Goal: Information Seeking & Learning: Learn about a topic

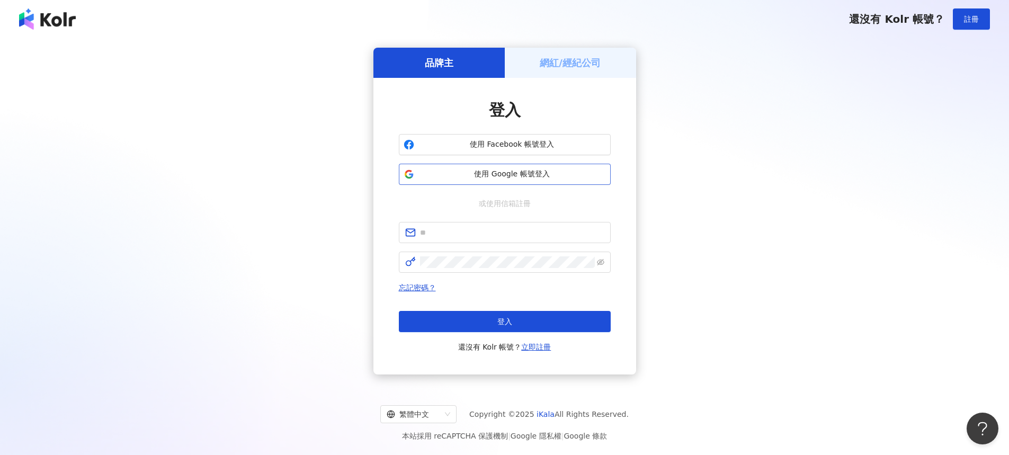
click at [523, 173] on span "使用 Google 帳號登入" at bounding box center [513, 174] width 188 height 11
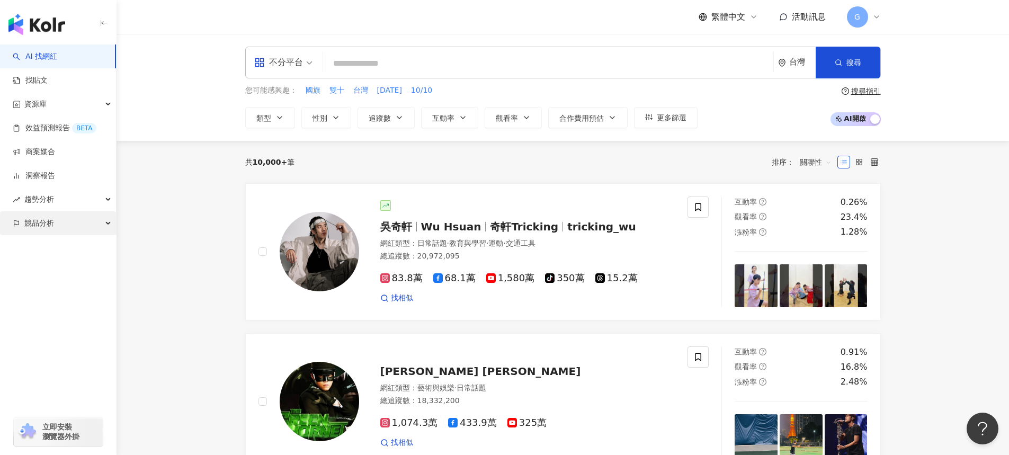
click at [55, 227] on div "競品分析" at bounding box center [58, 223] width 116 height 24
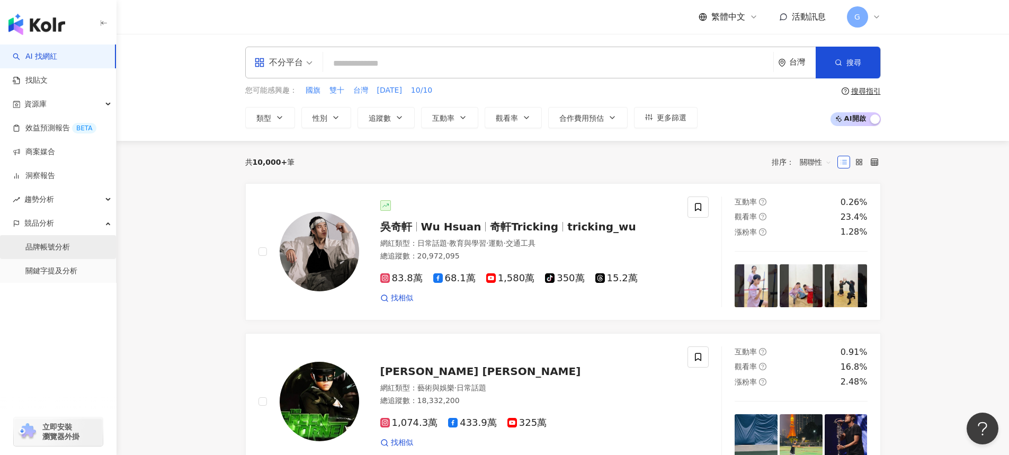
click at [70, 250] on link "品牌帳號分析" at bounding box center [47, 247] width 45 height 11
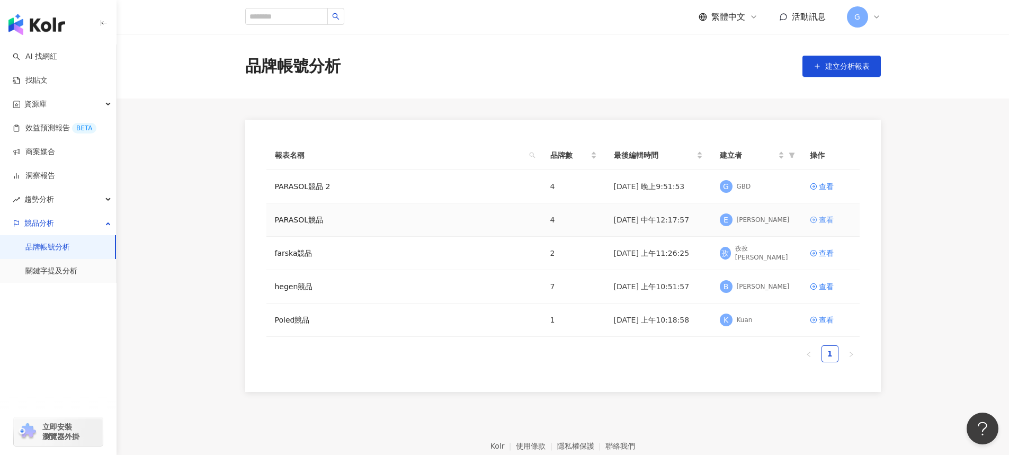
click at [815, 220] on icon at bounding box center [813, 219] width 7 height 7
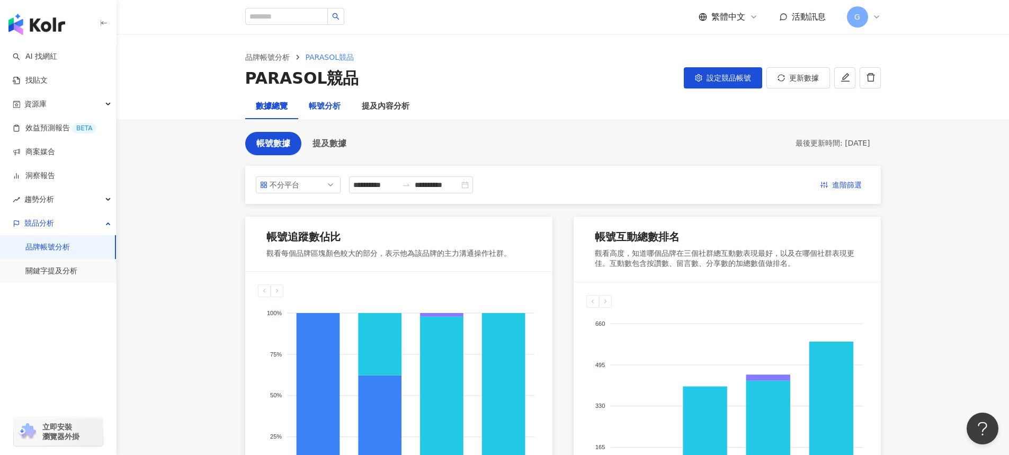
click at [330, 109] on div "帳號分析" at bounding box center [325, 106] width 32 height 13
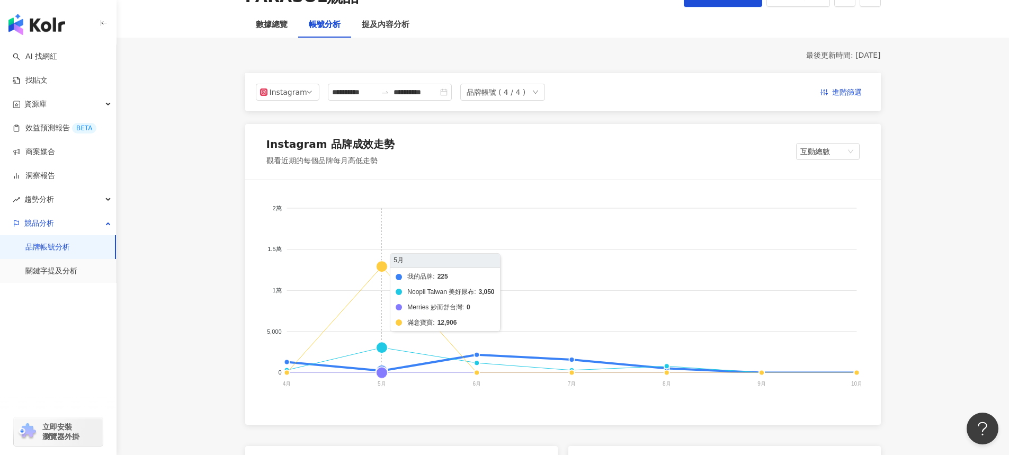
scroll to position [20, 0]
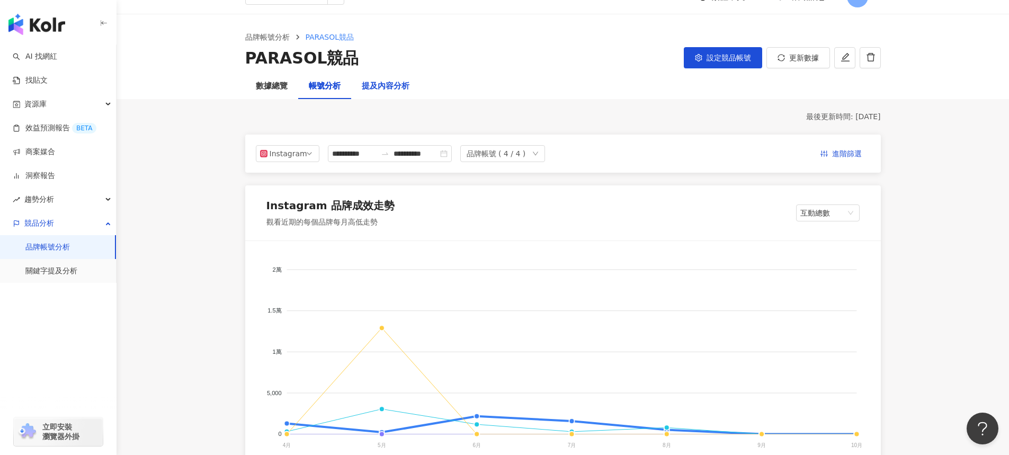
click at [390, 83] on div "提及內容分析" at bounding box center [386, 86] width 48 height 13
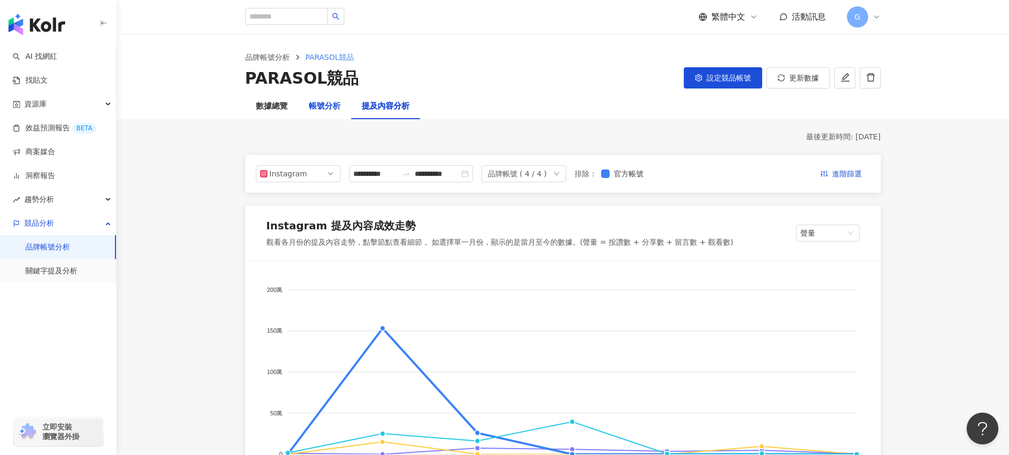
click at [325, 109] on div "帳號分析" at bounding box center [325, 106] width 32 height 13
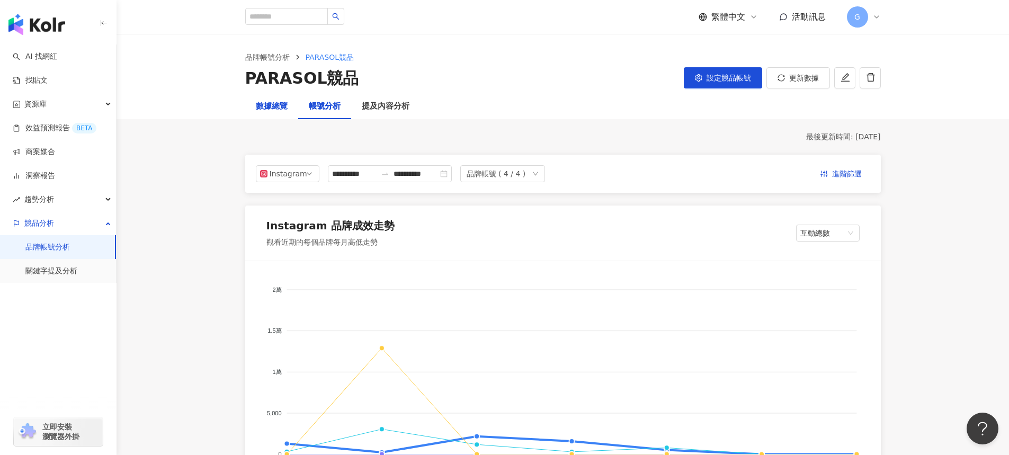
click at [265, 111] on div "數據總覽" at bounding box center [272, 106] width 32 height 13
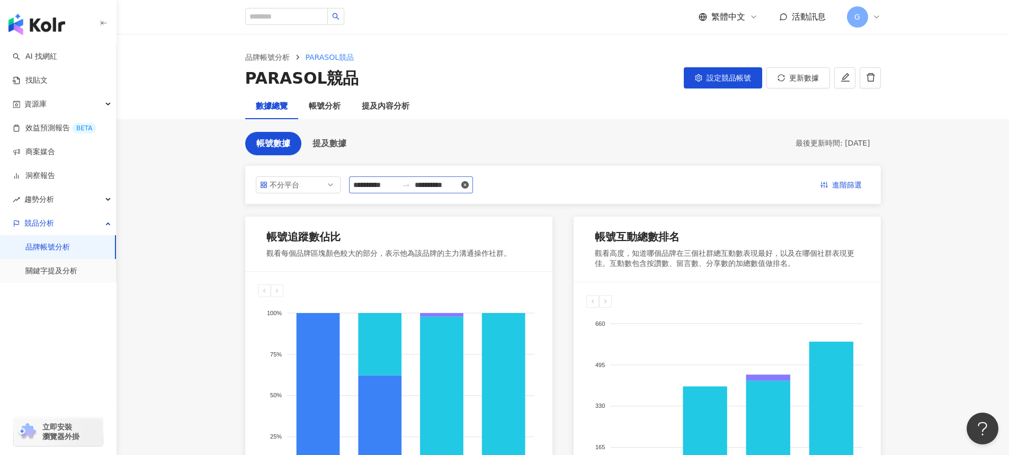
click at [469, 181] on icon "close-circle" at bounding box center [464, 184] width 7 height 7
click at [364, 182] on input at bounding box center [375, 185] width 45 height 12
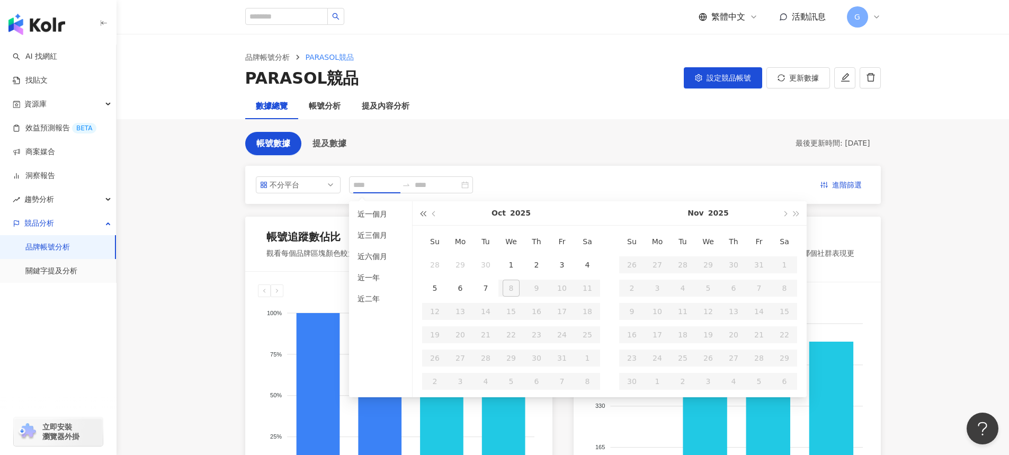
click at [423, 214] on span "button" at bounding box center [422, 213] width 5 height 5
click at [799, 214] on button "button" at bounding box center [797, 213] width 12 height 24
click at [438, 217] on button "button" at bounding box center [435, 213] width 12 height 24
type input "**********"
click at [455, 262] on div "1" at bounding box center [460, 264] width 17 height 17
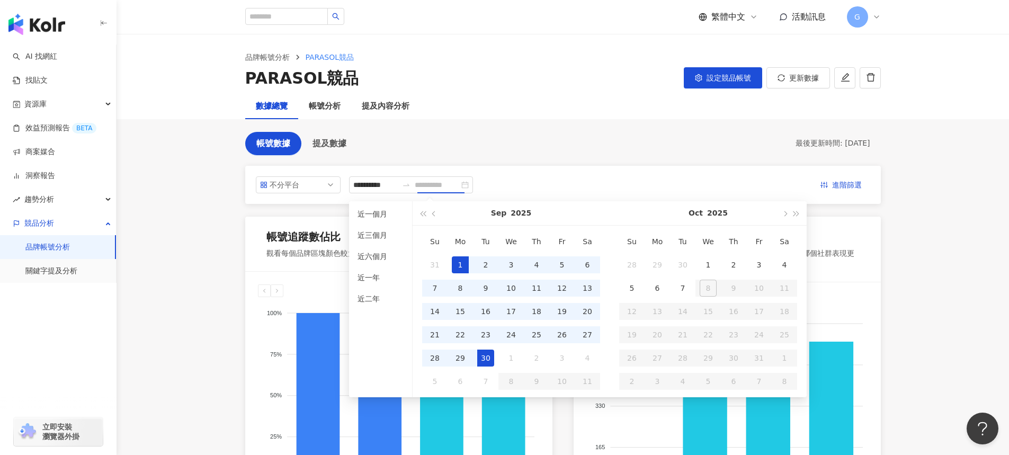
click at [482, 358] on div "30" at bounding box center [485, 358] width 17 height 17
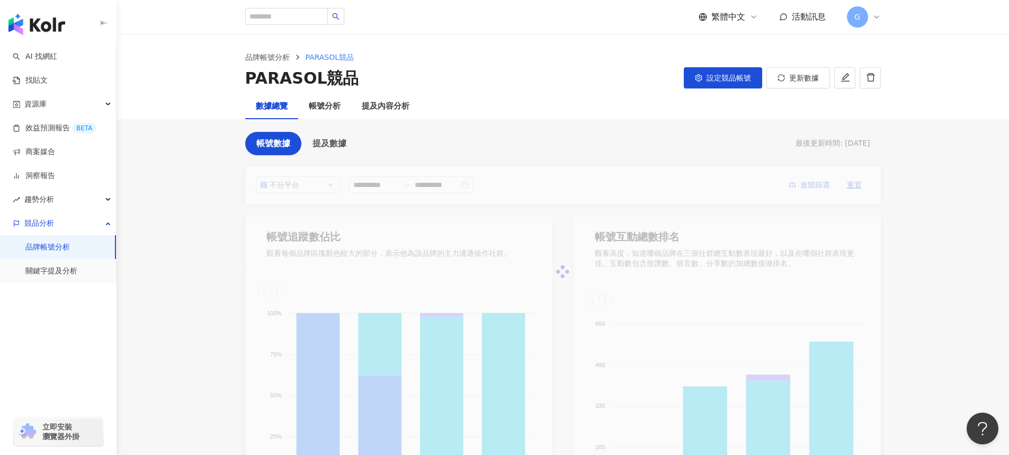
type input "**********"
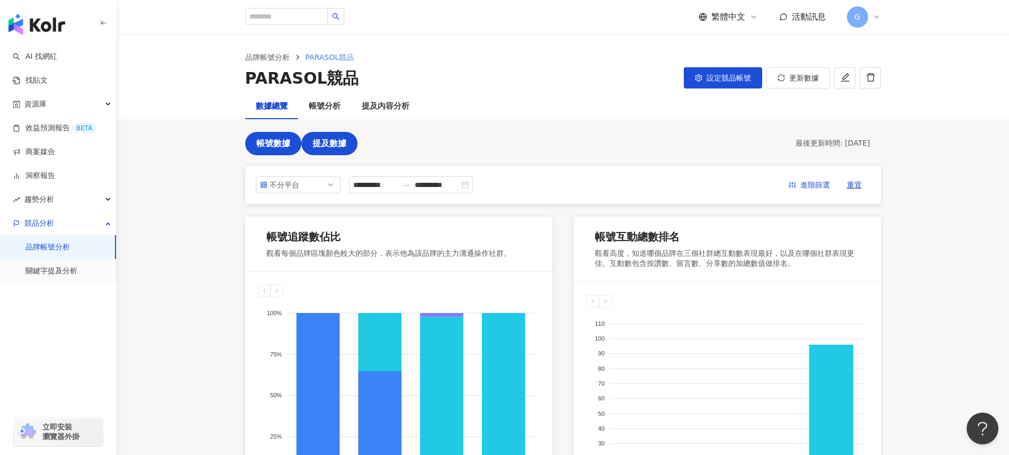
click at [319, 146] on span "提及數據" at bounding box center [330, 144] width 34 height 10
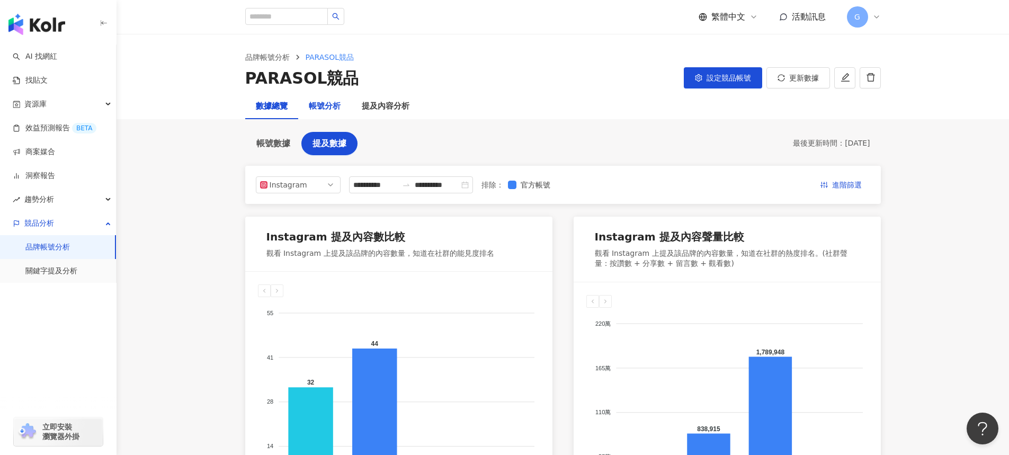
click at [310, 100] on div "帳號分析" at bounding box center [325, 106] width 32 height 13
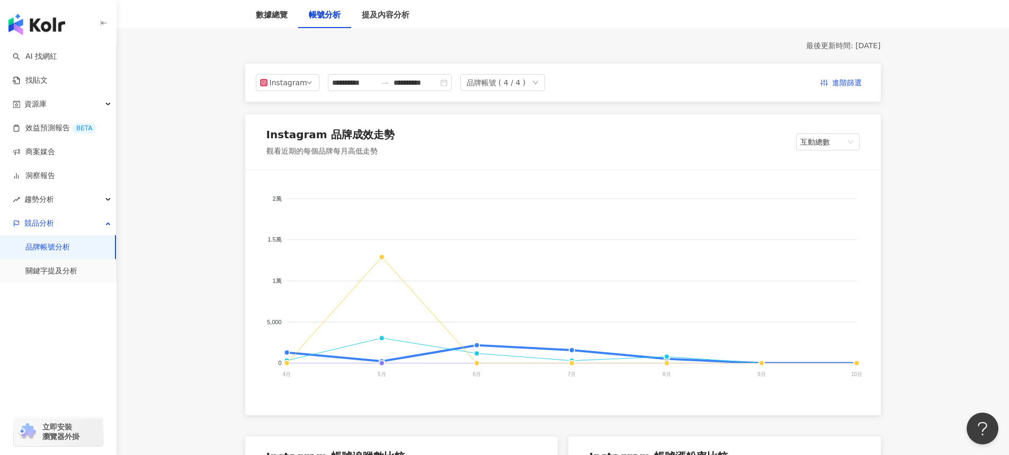
scroll to position [84, 0]
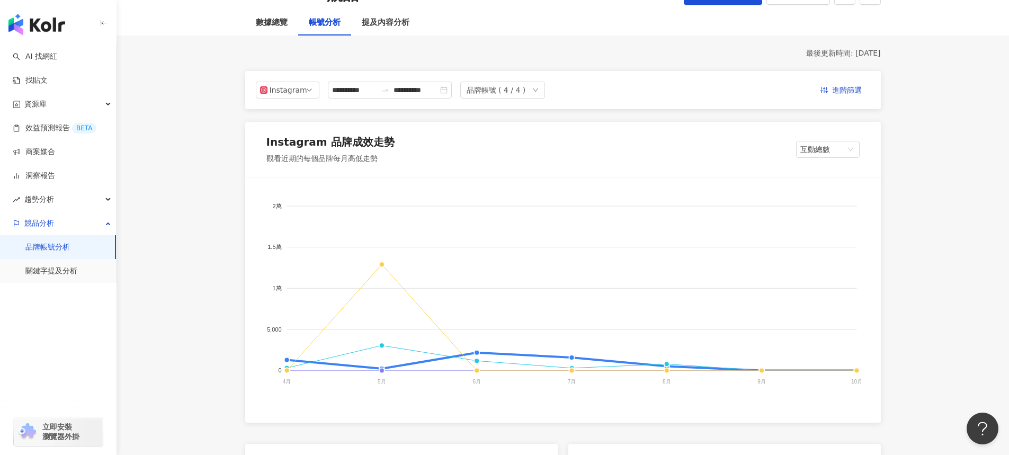
click at [516, 91] on div "品牌帳號 ( 4 / 4 )" at bounding box center [496, 90] width 59 height 16
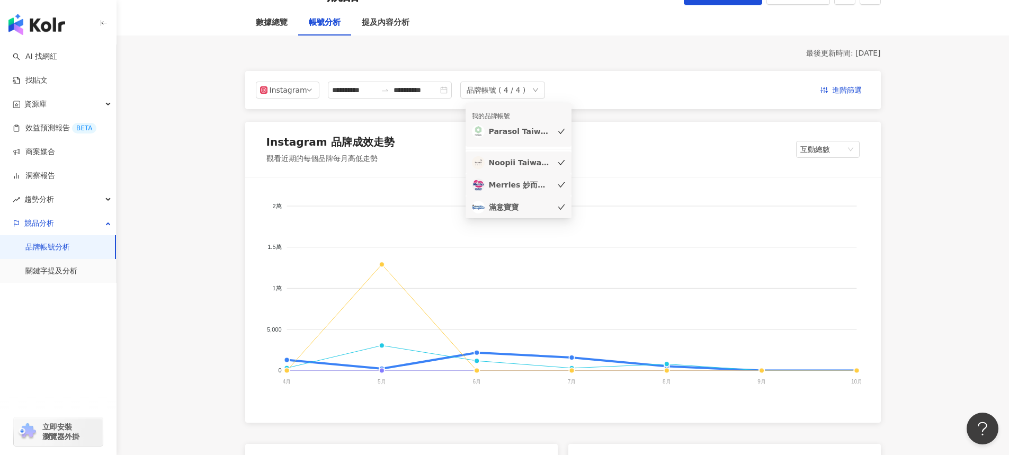
click at [546, 169] on li "Noopii Taiwan 美好尿布" at bounding box center [519, 163] width 106 height 22
click at [530, 210] on div "滿意寶寶" at bounding box center [521, 207] width 64 height 12
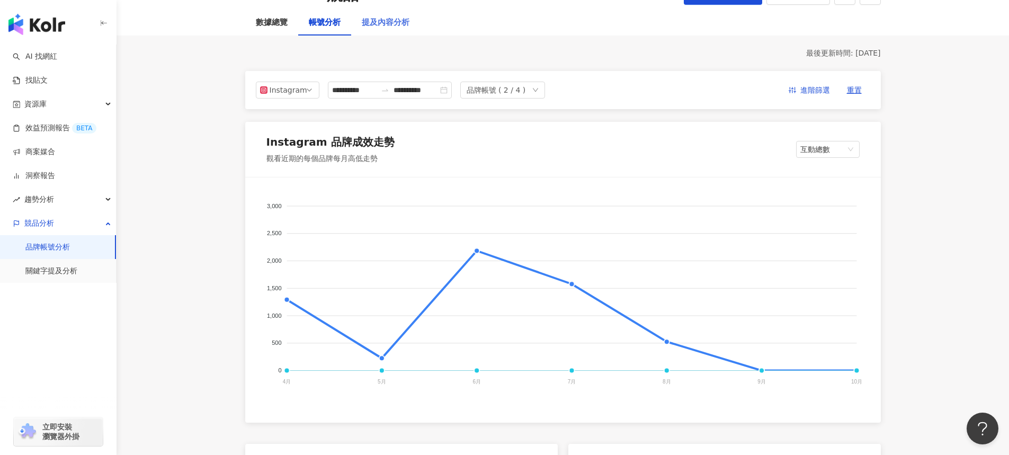
click at [387, 34] on div "提及內容分析" at bounding box center [385, 22] width 69 height 25
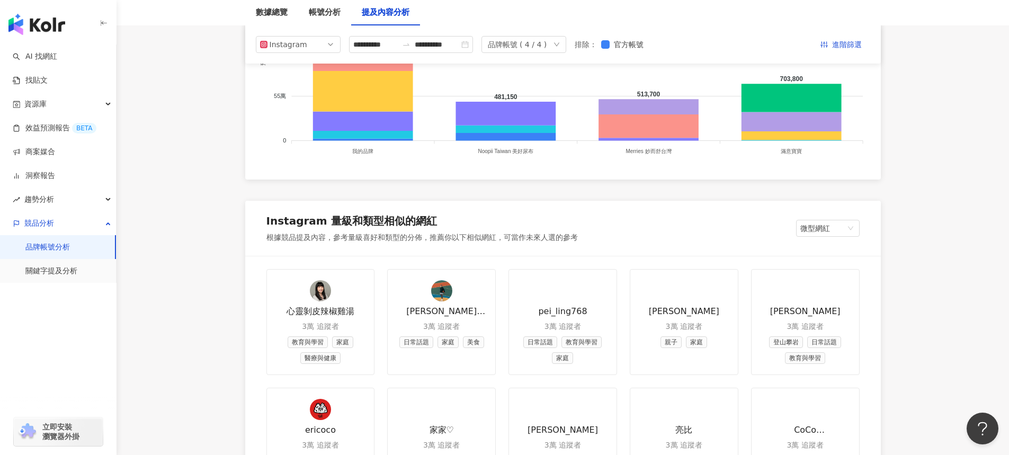
scroll to position [847, 0]
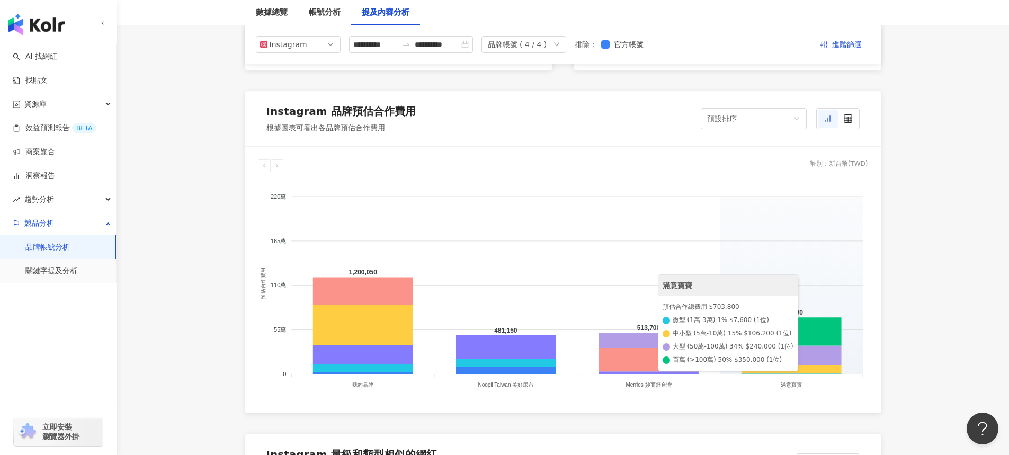
click at [786, 247] on foreignobject at bounding box center [563, 287] width 610 height 212
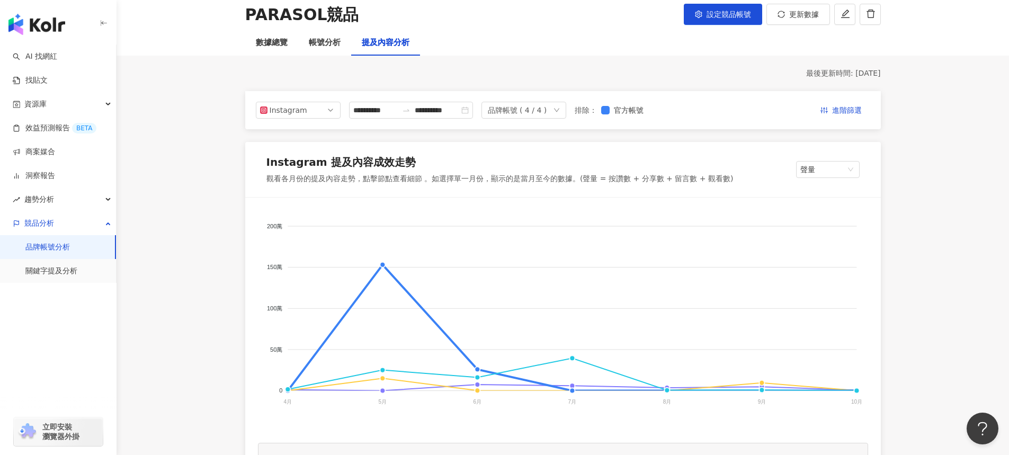
scroll to position [0, 0]
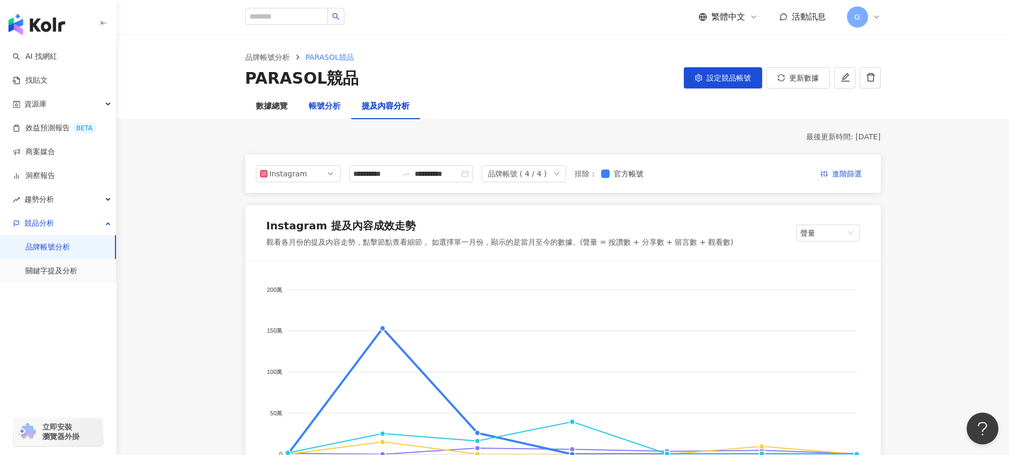
click at [330, 100] on div "帳號分析" at bounding box center [325, 106] width 32 height 13
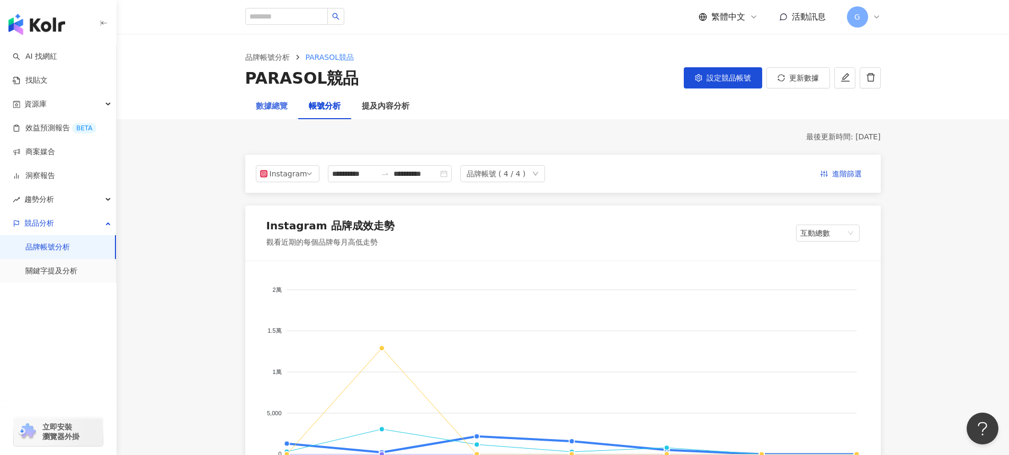
click at [252, 104] on div "數據總覽" at bounding box center [271, 106] width 53 height 25
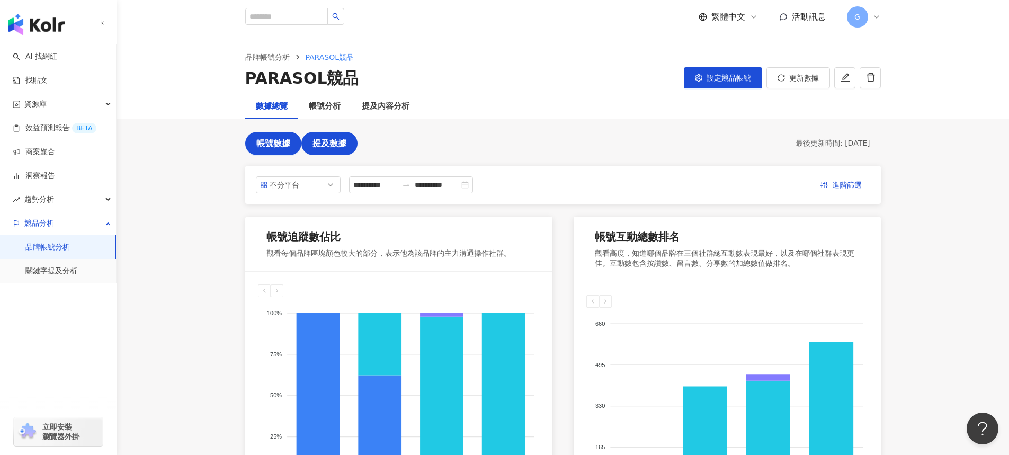
click at [324, 143] on span "提及數據" at bounding box center [330, 144] width 34 height 10
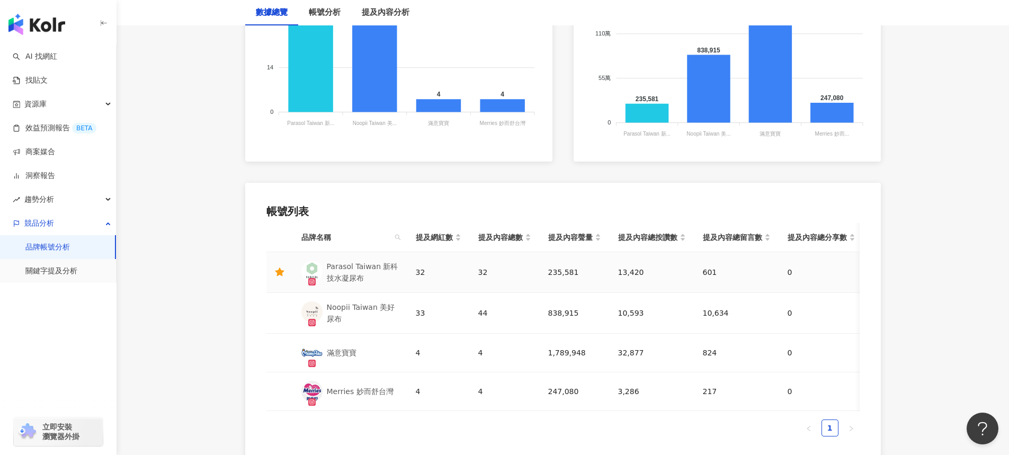
scroll to position [392, 0]
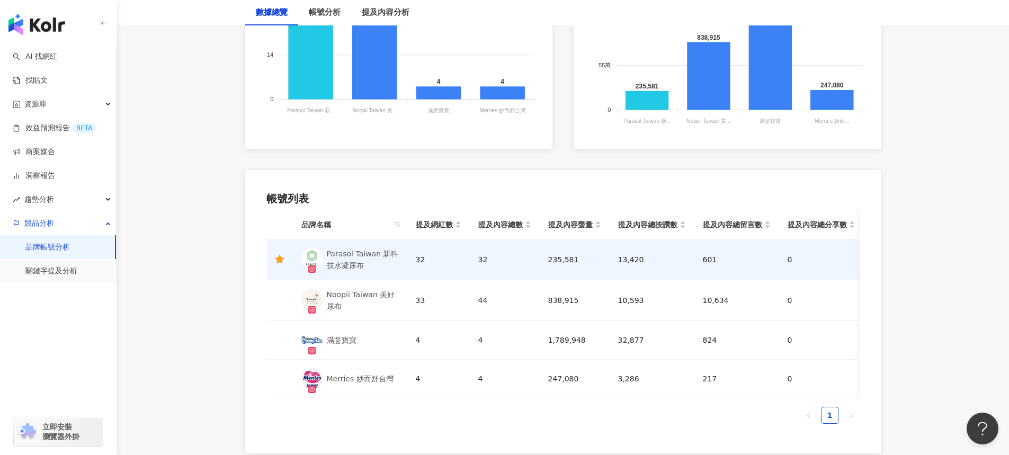
click at [70, 244] on link "品牌帳號分析" at bounding box center [47, 247] width 45 height 11
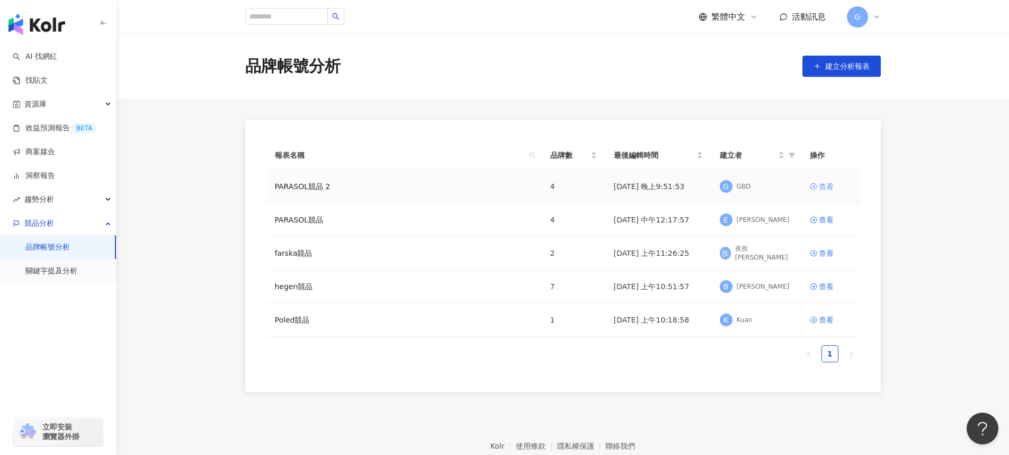
click at [822, 188] on div "查看" at bounding box center [826, 187] width 15 height 12
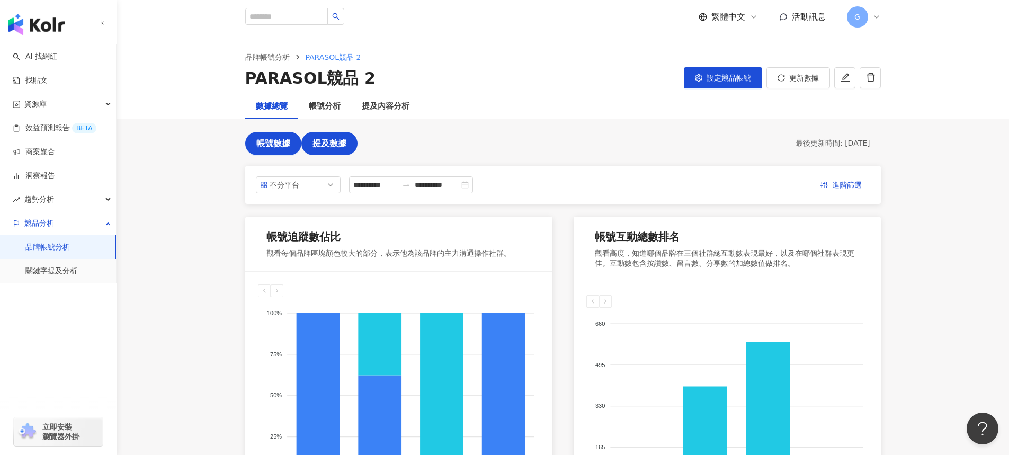
click at [343, 152] on button "提及數據" at bounding box center [329, 143] width 56 height 23
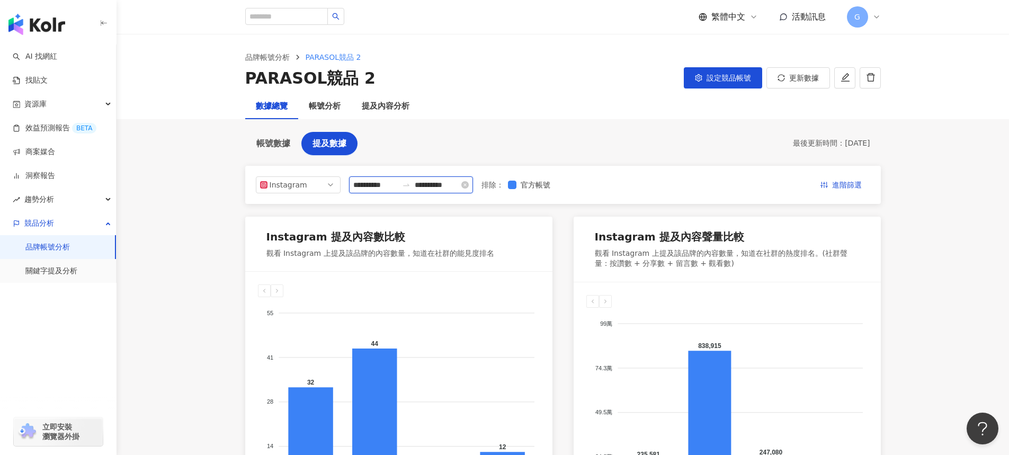
click at [376, 182] on input "**********" at bounding box center [375, 185] width 45 height 12
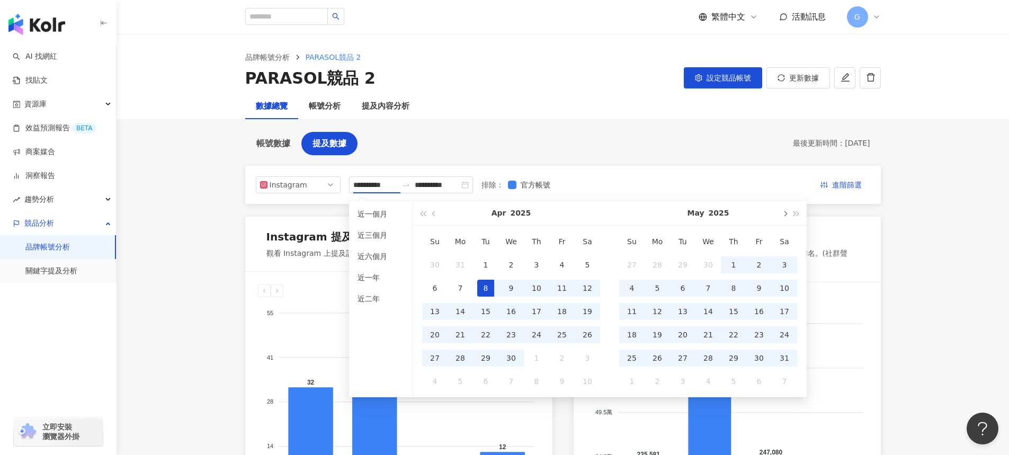
click at [785, 215] on span "button" at bounding box center [784, 213] width 5 height 5
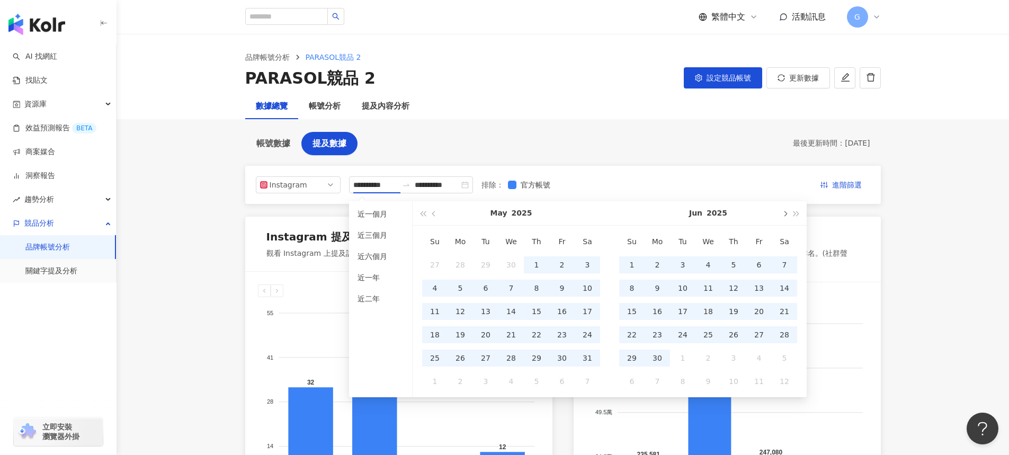
click at [785, 215] on span "button" at bounding box center [784, 213] width 5 height 5
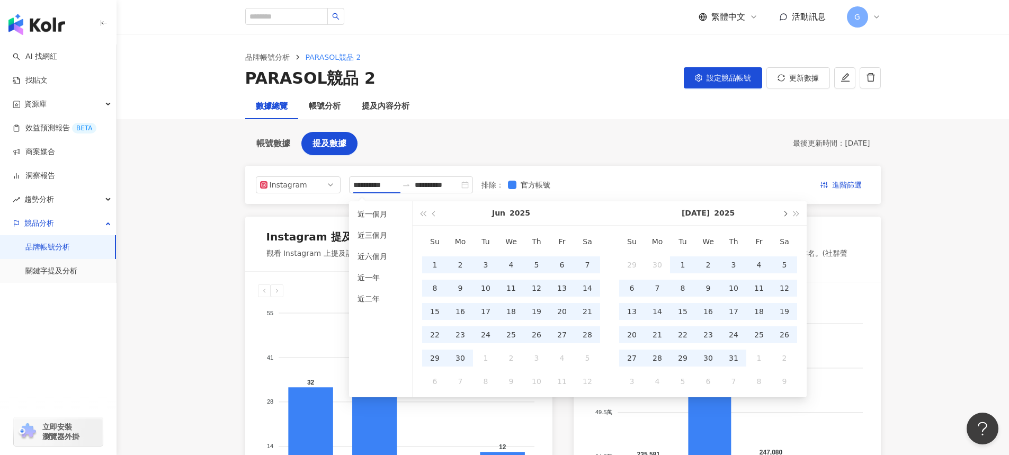
click at [785, 214] on span "button" at bounding box center [784, 213] width 5 height 5
click at [780, 213] on button "button" at bounding box center [785, 213] width 12 height 24
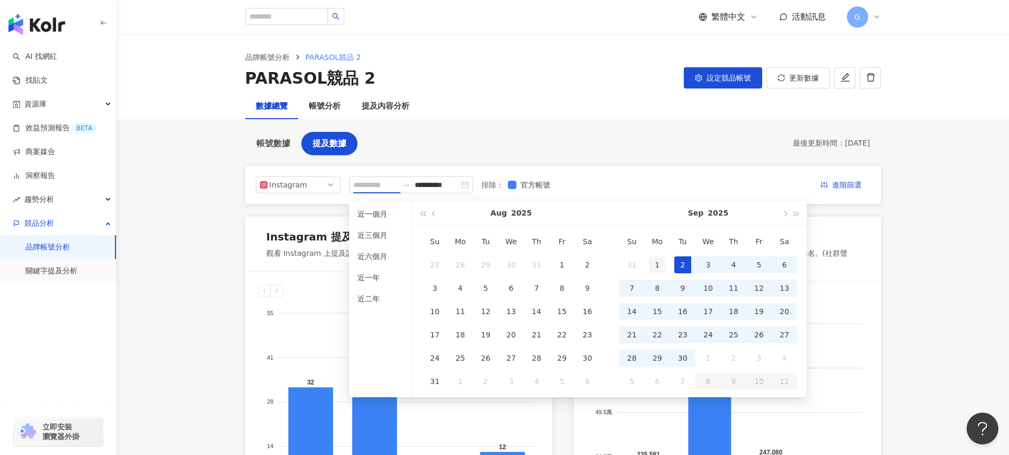
type input "**********"
click at [659, 266] on div "1" at bounding box center [657, 264] width 17 height 17
click at [679, 359] on div "30" at bounding box center [682, 358] width 17 height 17
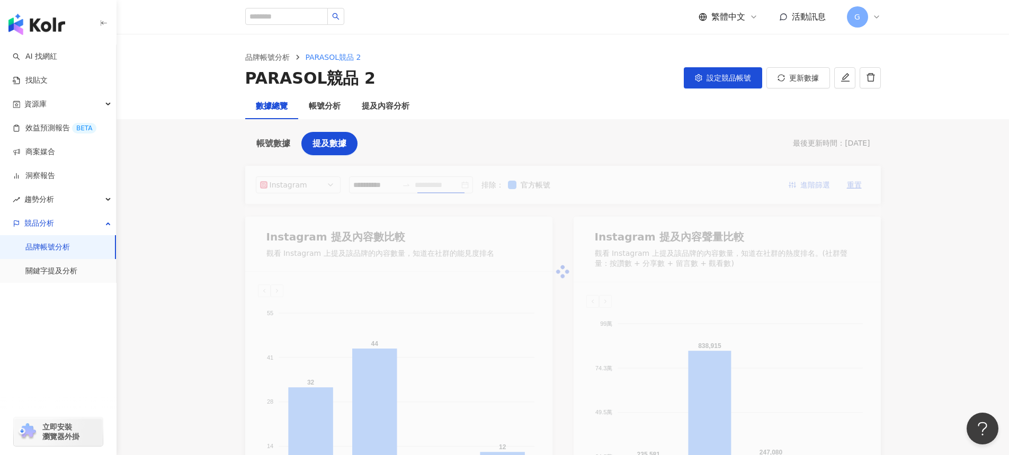
type input "**********"
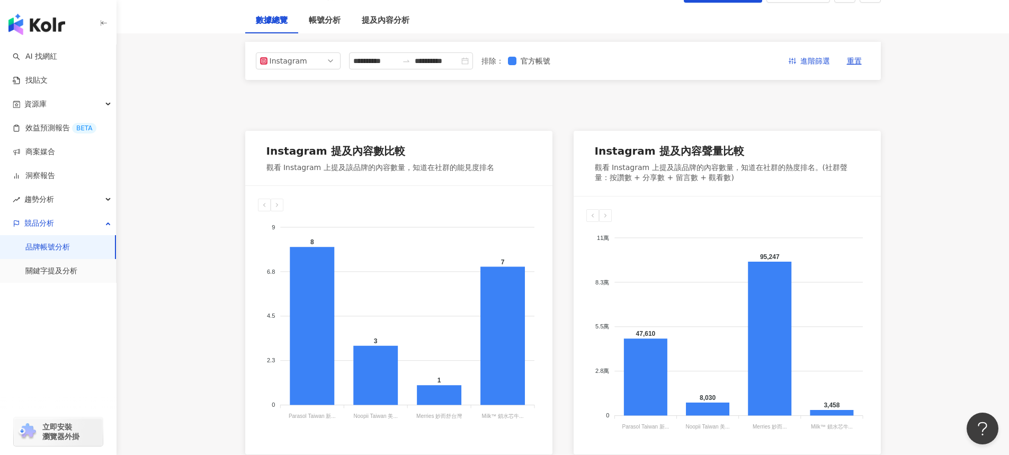
scroll to position [206, 0]
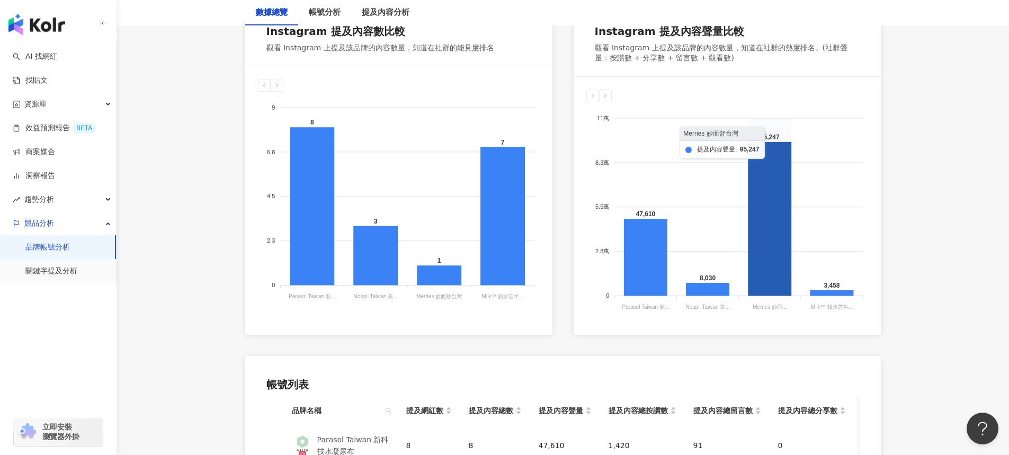
click at [770, 230] on icon at bounding box center [769, 219] width 43 height 154
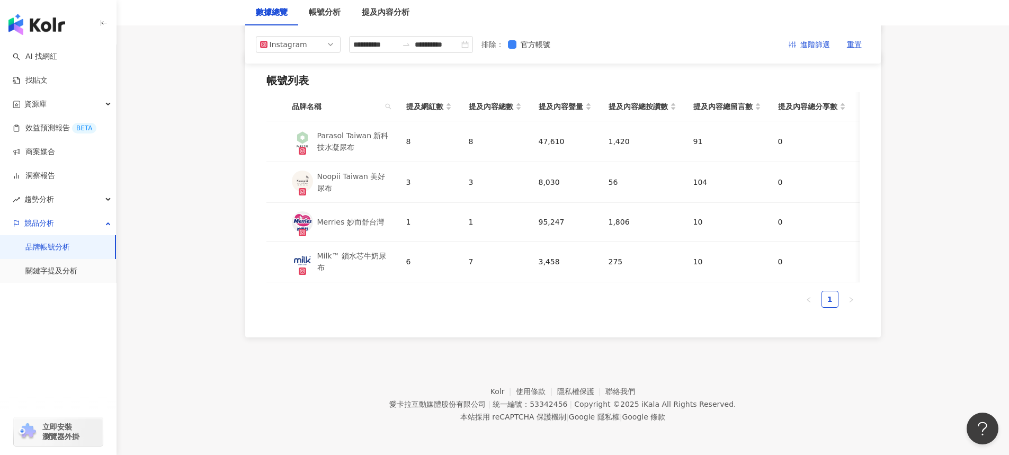
scroll to position [1, 0]
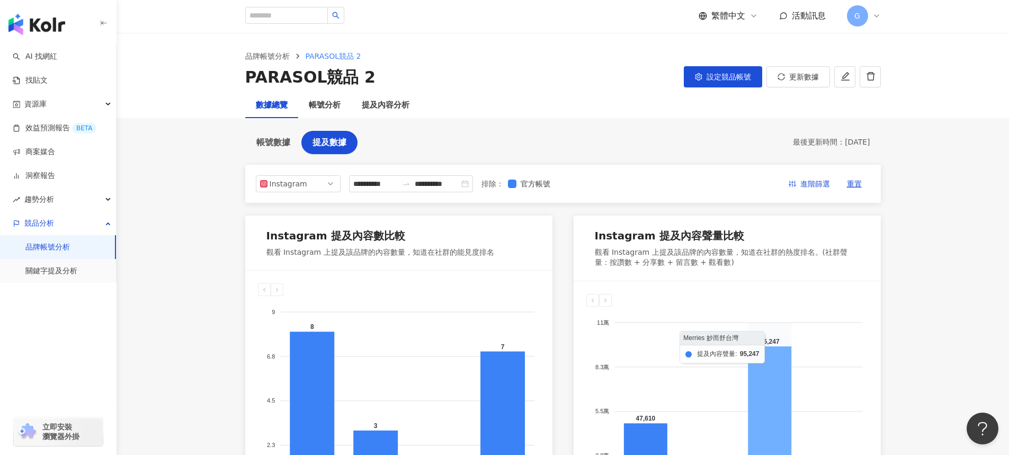
click at [772, 361] on icon at bounding box center [769, 424] width 43 height 154
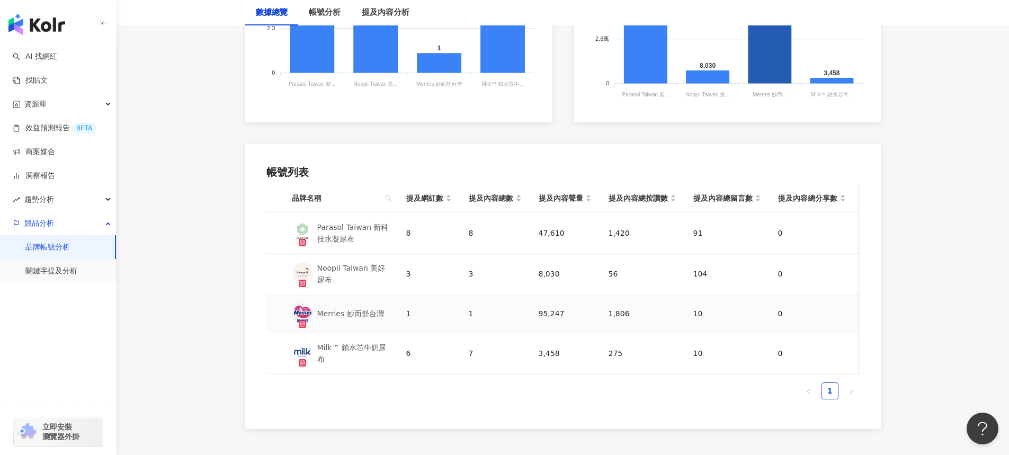
scroll to position [473, 0]
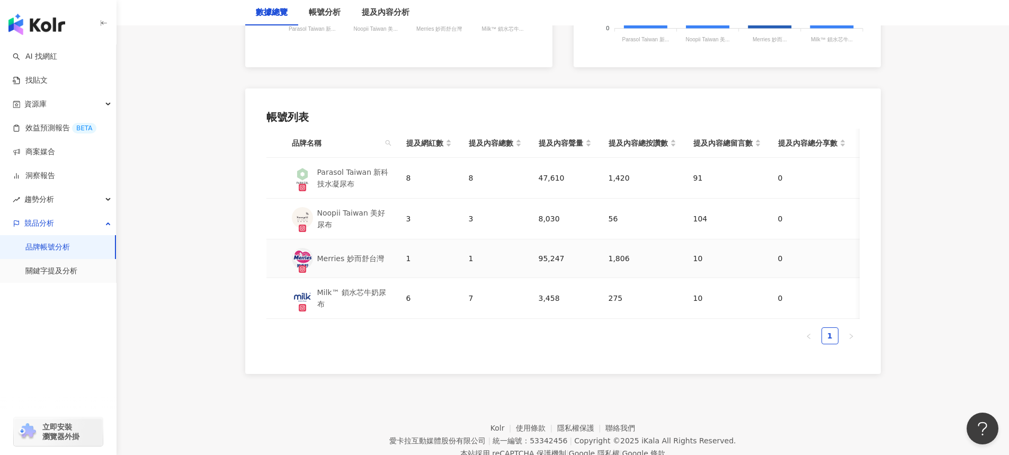
click at [344, 257] on div "Merries 妙而舒台灣" at bounding box center [350, 259] width 67 height 12
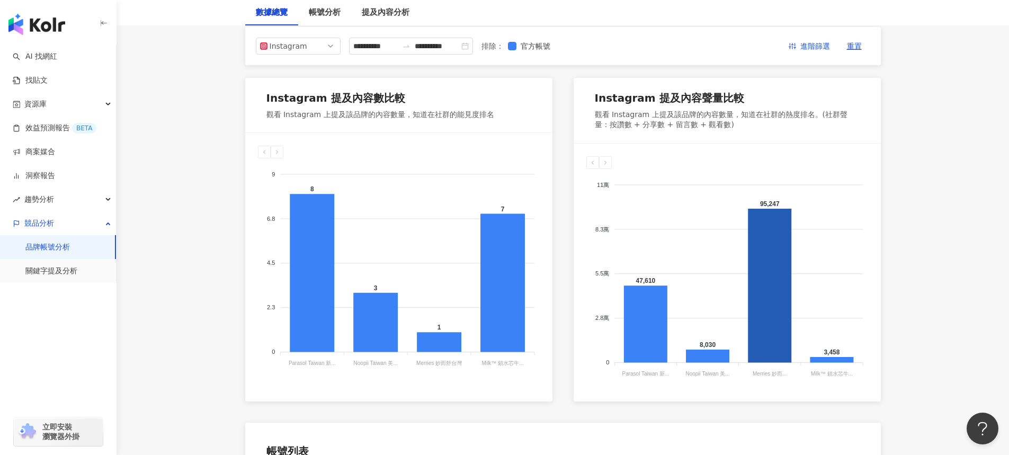
scroll to position [0, 0]
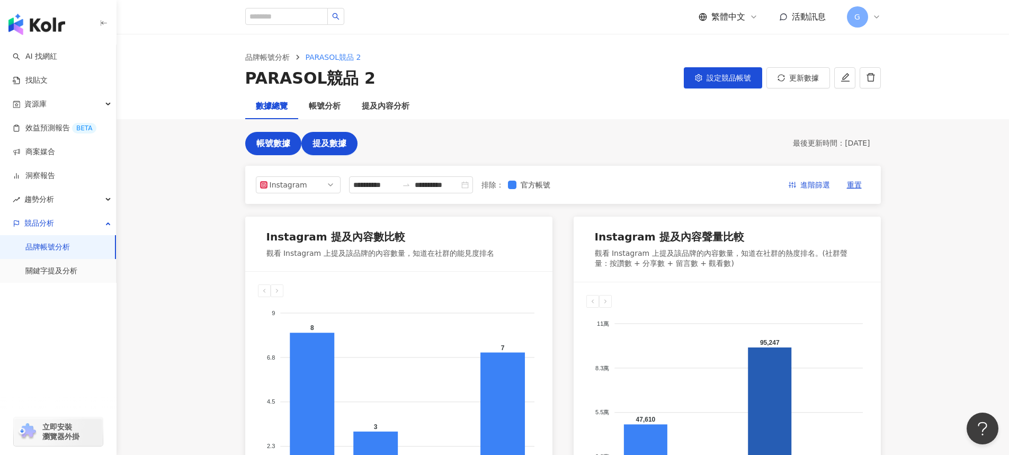
click at [260, 145] on span "帳號數據" at bounding box center [273, 144] width 34 height 10
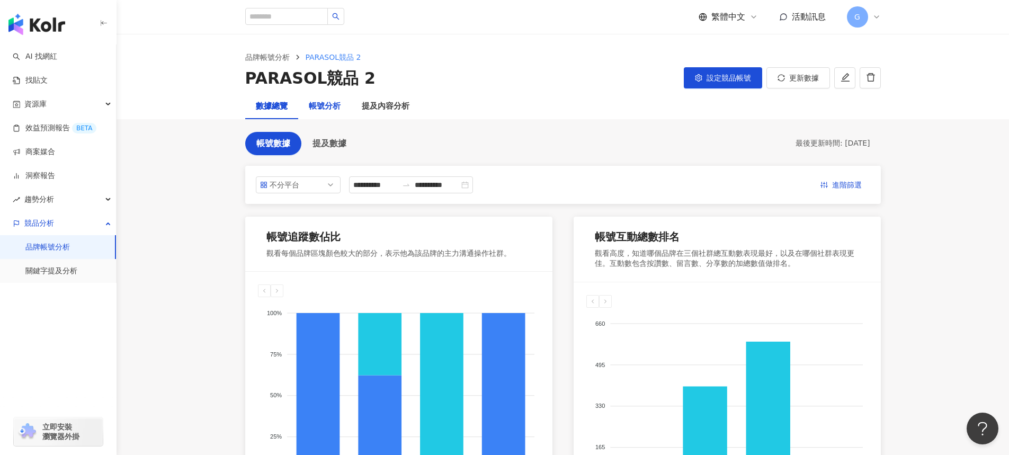
click at [317, 110] on div "帳號分析" at bounding box center [325, 106] width 32 height 13
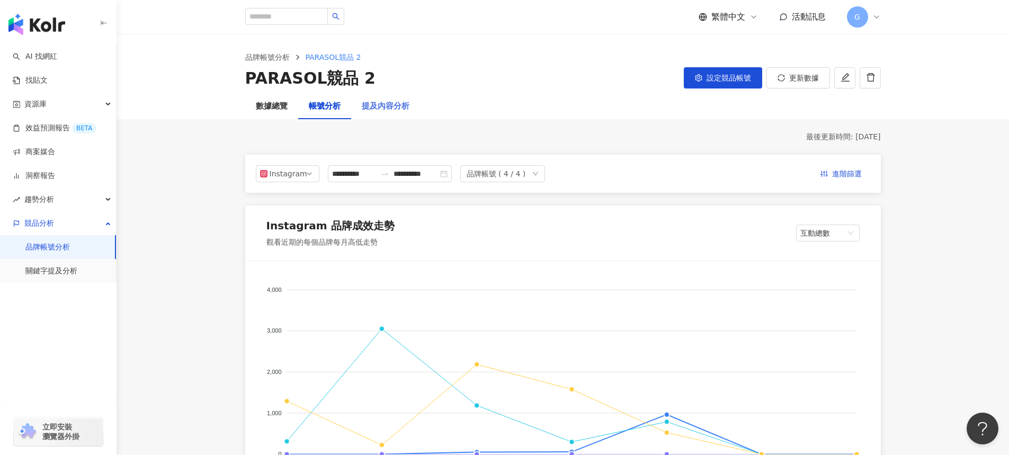
click at [369, 99] on div "提及內容分析" at bounding box center [385, 106] width 69 height 25
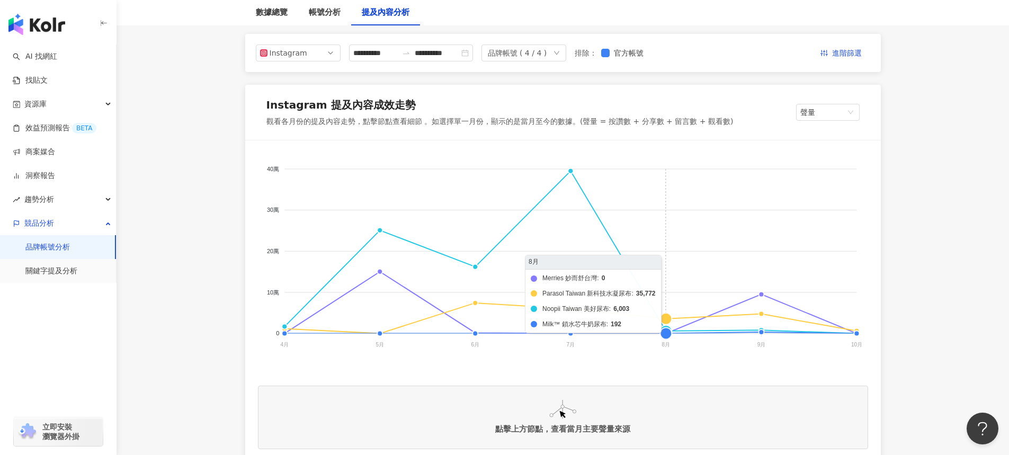
scroll to position [126, 0]
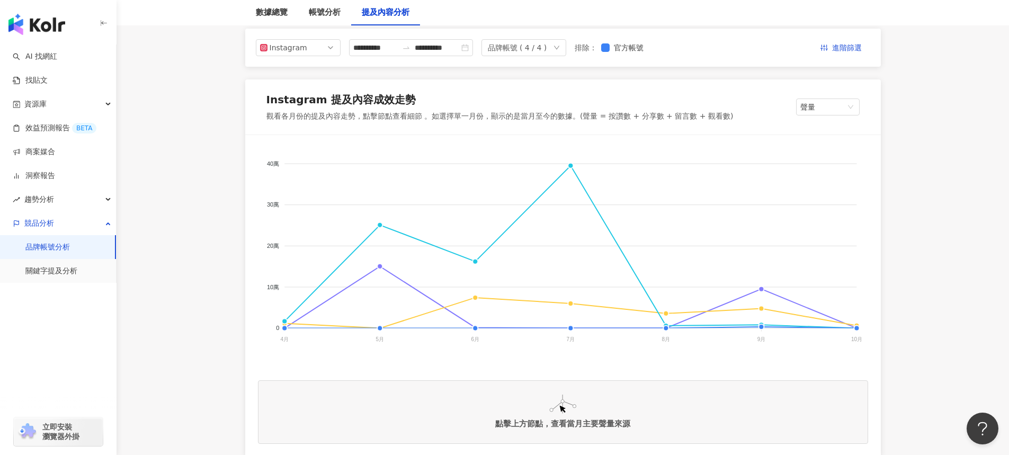
click at [814, 97] on div "Instagram 提及內容成效走勢 觀看各月份的提及內容走勢，點擊節點查看細節 。如選擇單一月份，顯示的是當月至今的數據。(聲量 = 按讚數 + 分享數 +…" at bounding box center [563, 106] width 636 height 55
click at [815, 100] on span "聲量" at bounding box center [828, 107] width 55 height 16
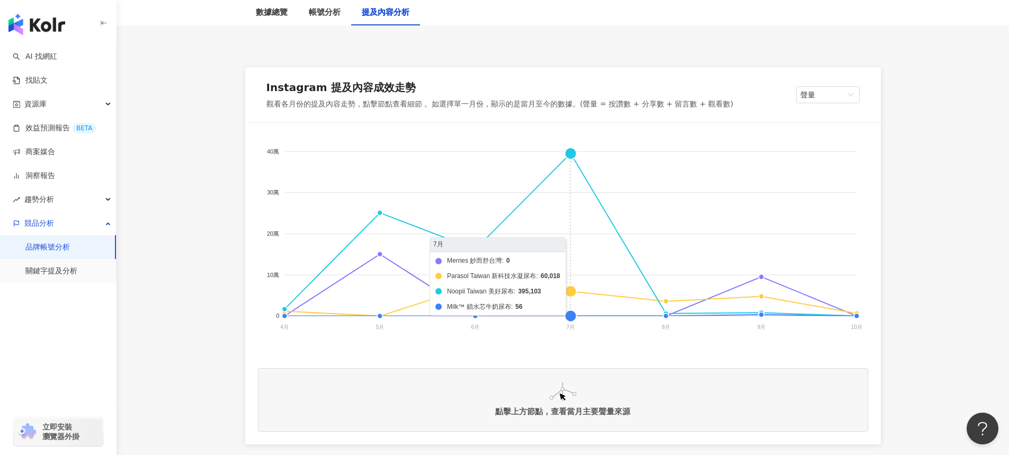
scroll to position [12, 0]
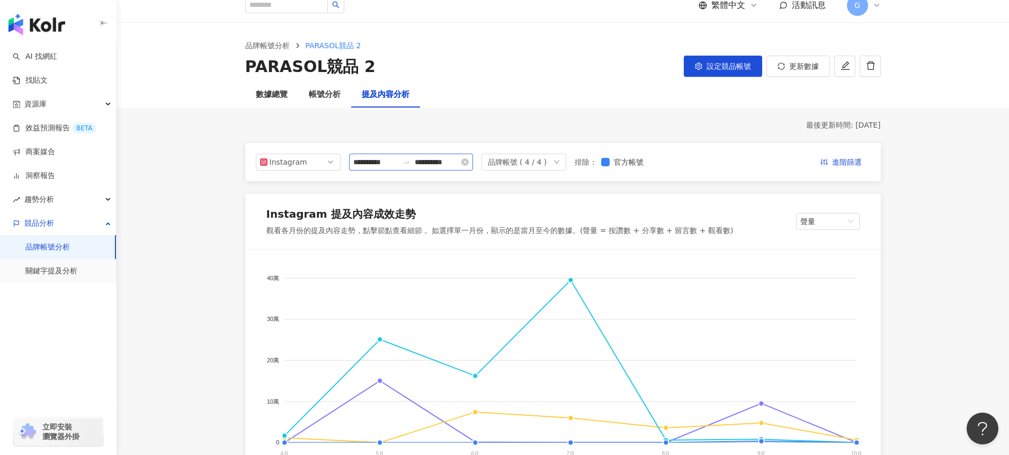
click at [473, 160] on div "**********" at bounding box center [411, 162] width 124 height 17
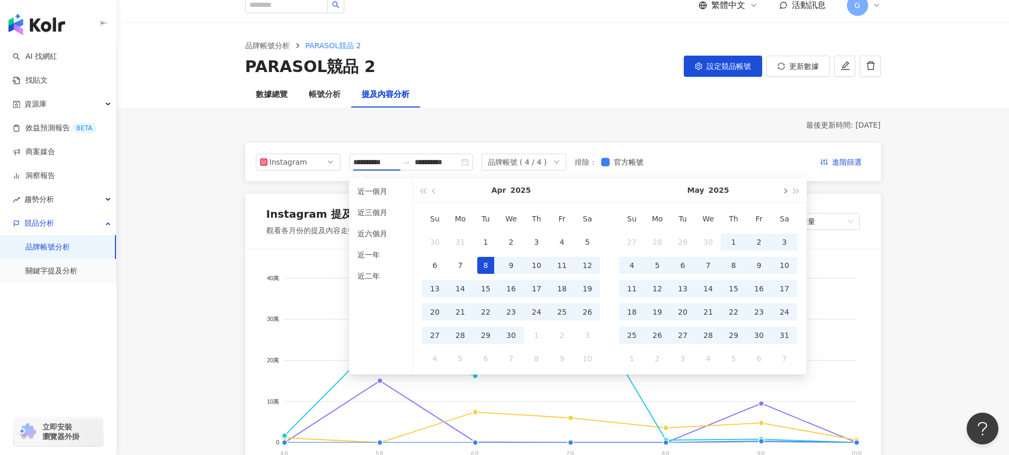
click at [789, 190] on button "button" at bounding box center [785, 191] width 12 height 24
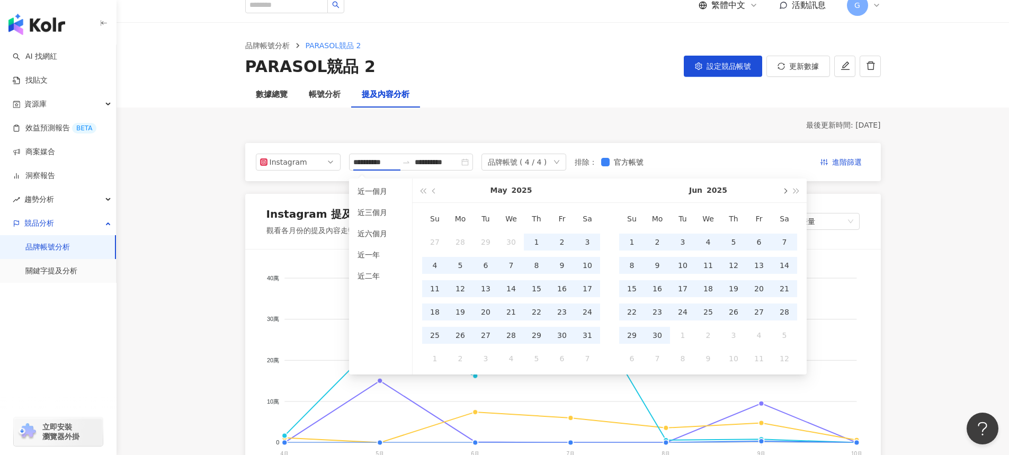
click at [789, 190] on button "button" at bounding box center [785, 191] width 12 height 24
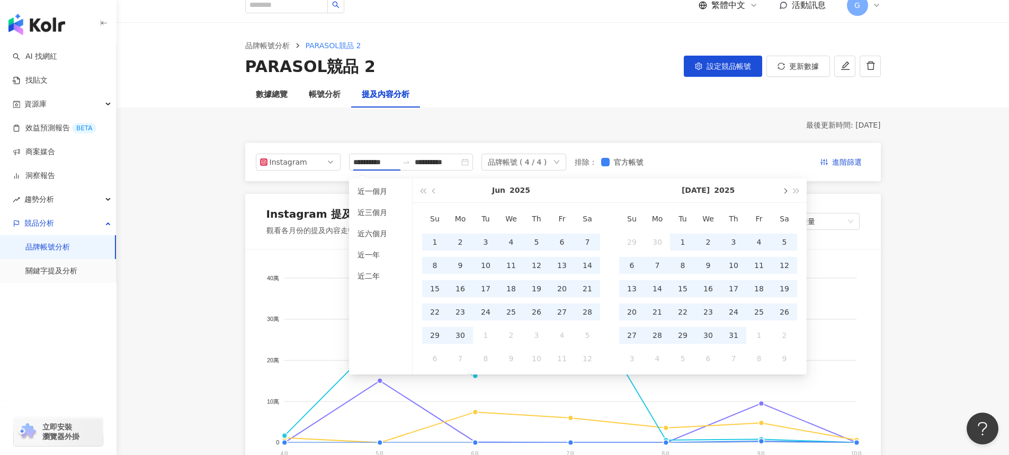
click at [783, 191] on span "button" at bounding box center [784, 190] width 5 height 5
click at [785, 192] on span "button" at bounding box center [784, 190] width 5 height 5
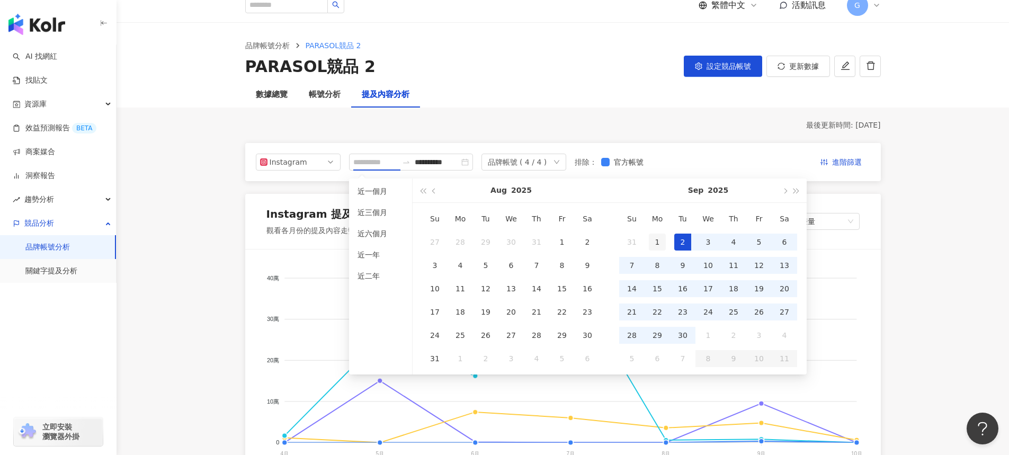
type input "**********"
click at [655, 240] on div "1" at bounding box center [657, 242] width 17 height 17
type input "**********"
click at [677, 335] on div "30" at bounding box center [682, 335] width 17 height 17
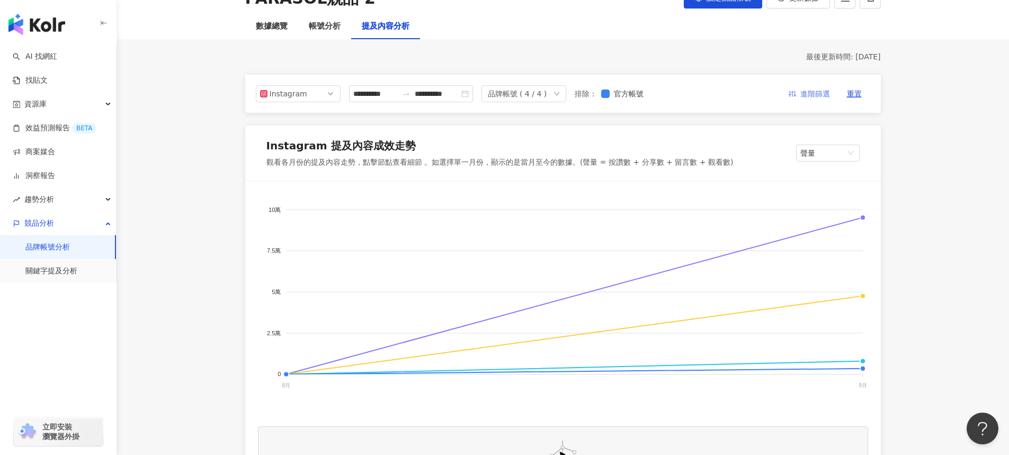
scroll to position [193, 0]
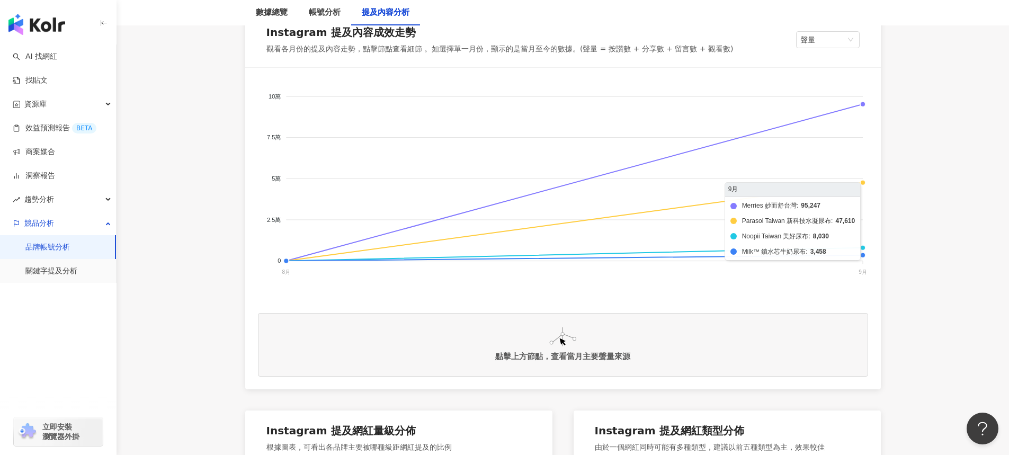
click at [863, 107] on foreignobject "Merries 妙而舒台灣 Parasol Taiwan 新科技水凝尿布 Noopii Taiwan 美好尿布 Milk™ 鎖水芯牛奶尿布" at bounding box center [563, 187] width 610 height 212
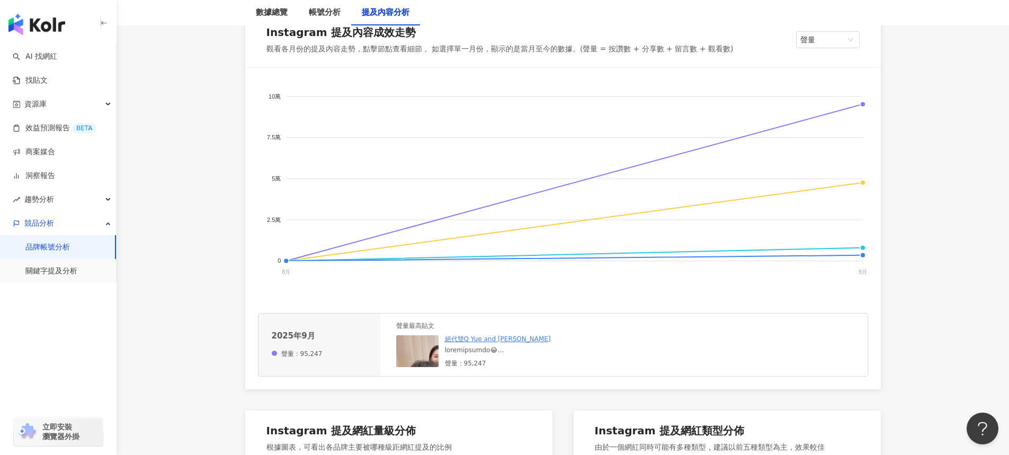
click at [486, 342] on link "絕代雙Q Yue and [PERSON_NAME]" at bounding box center [498, 338] width 106 height 7
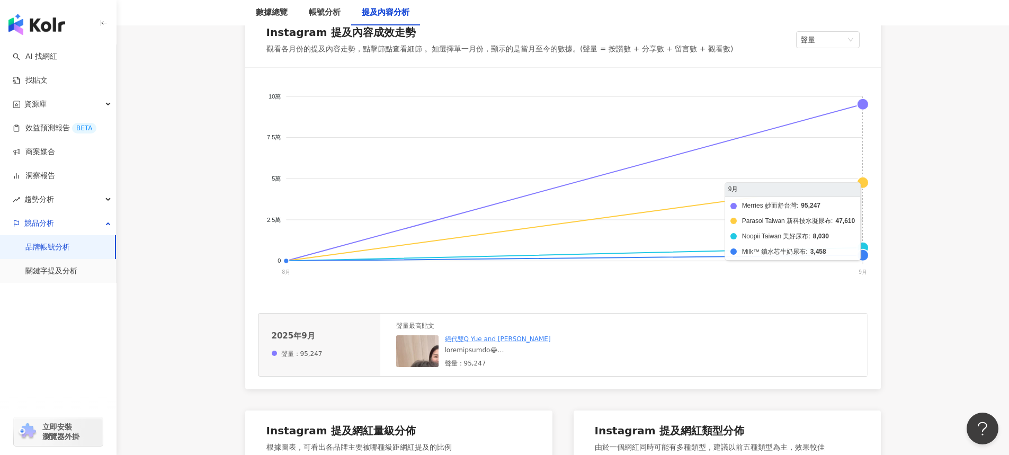
scroll to position [287, 0]
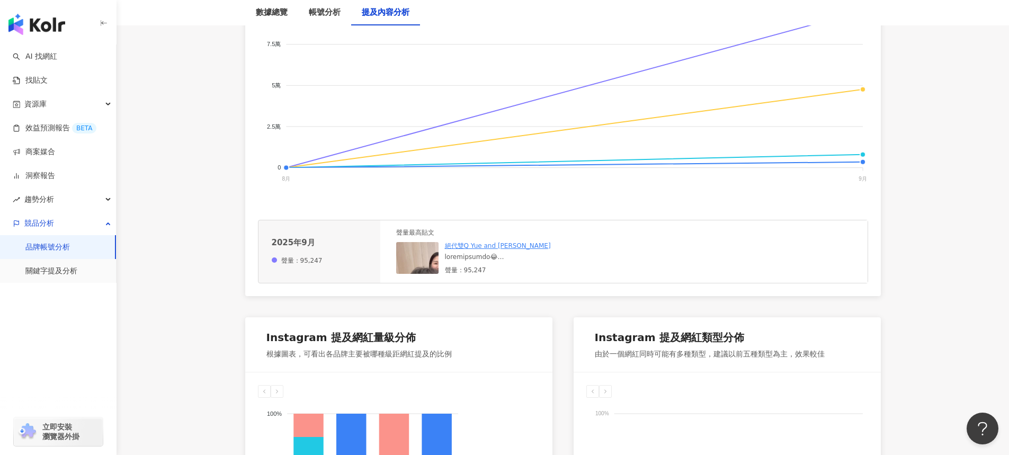
click at [404, 256] on img at bounding box center [449, 295] width 106 height 106
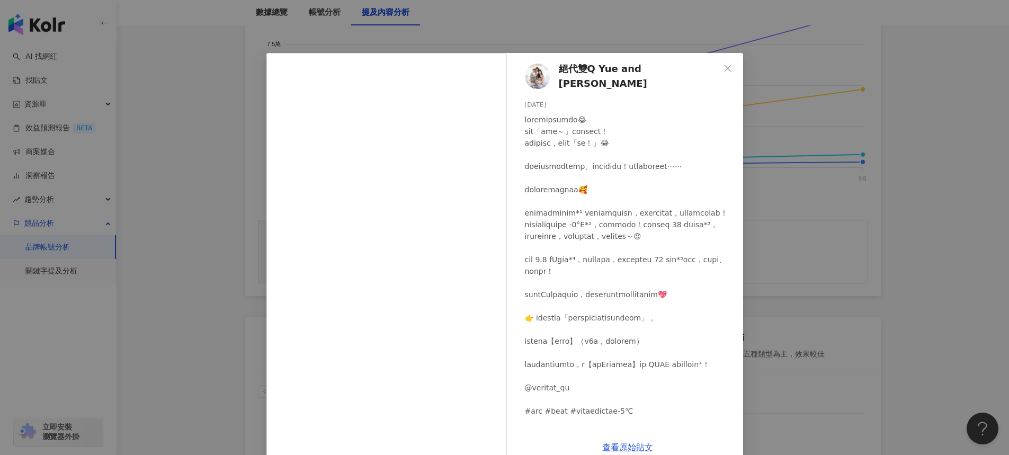
scroll to position [229, 0]
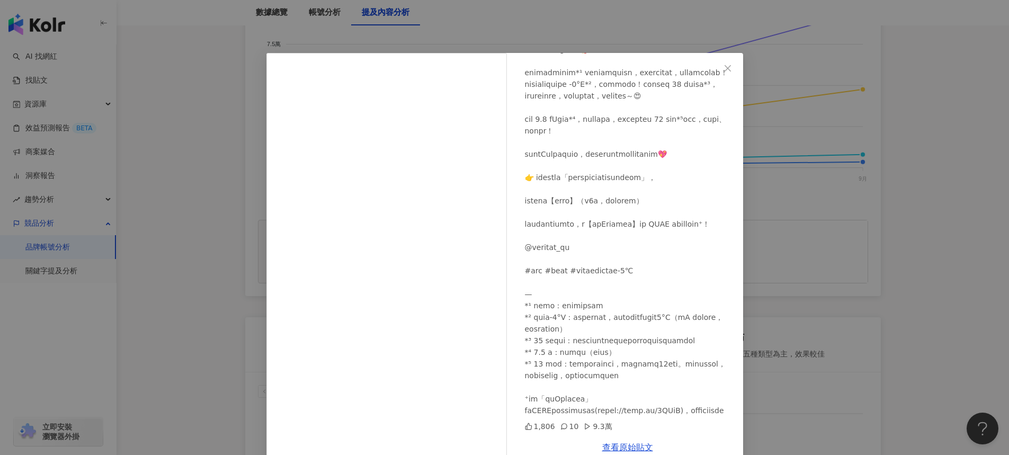
click at [944, 184] on div "絕代雙Q Yue and [PERSON_NAME] [DATE] 1,806 10 9.3萬 查看原始貼文" at bounding box center [504, 227] width 1009 height 455
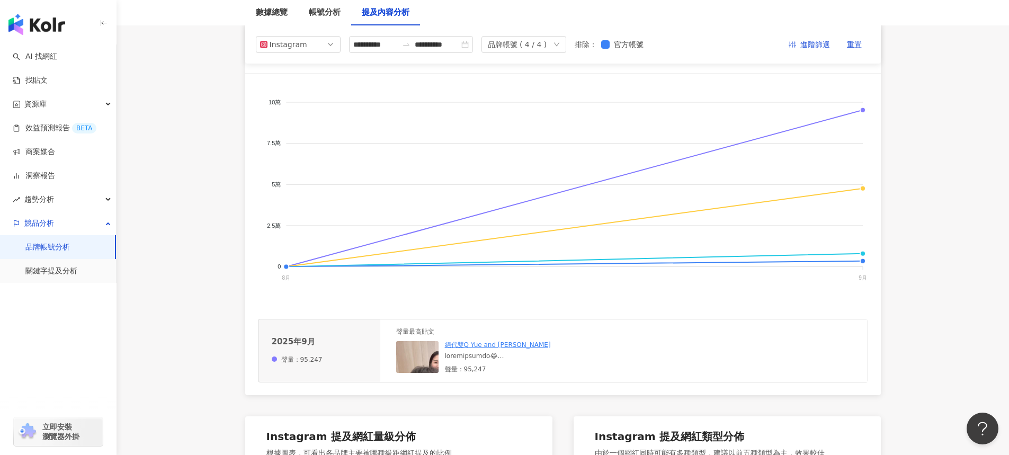
scroll to position [0, 0]
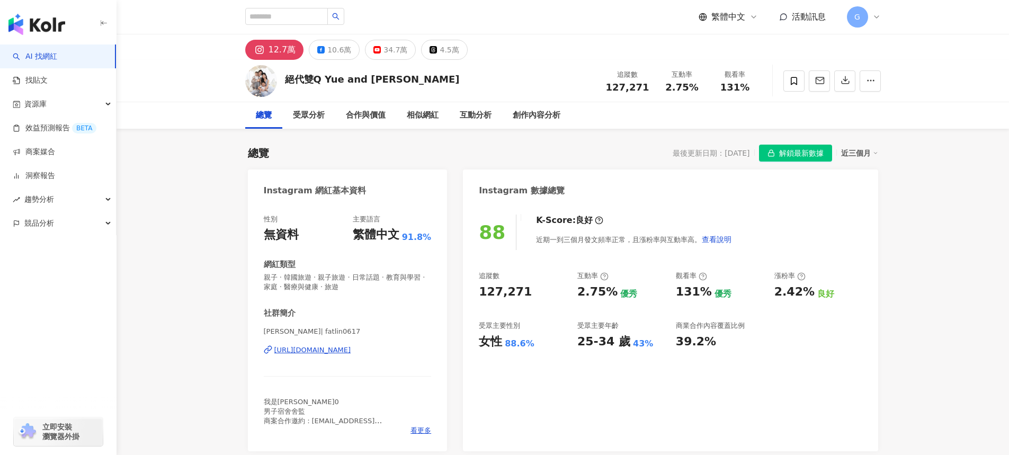
click at [273, 52] on div "12.7萬" at bounding box center [283, 49] width 28 height 15
click at [261, 49] on rect at bounding box center [260, 50] width 10 height 10
click at [327, 47] on div "10.6萬" at bounding box center [339, 49] width 24 height 15
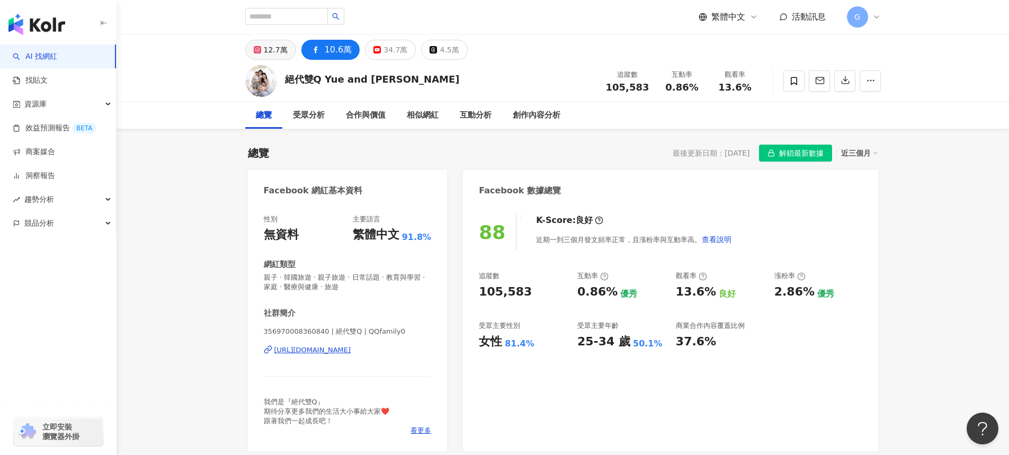
click at [269, 51] on div "12.7萬" at bounding box center [276, 49] width 24 height 15
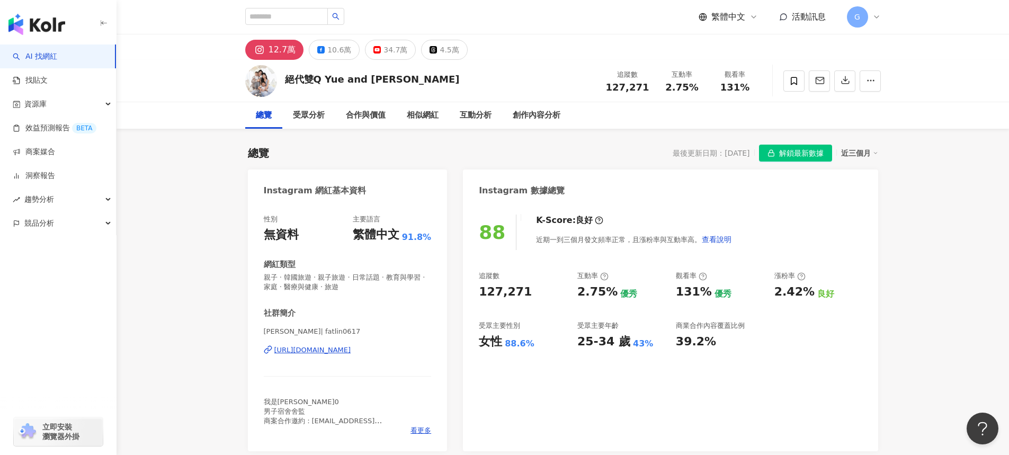
click at [280, 76] on div "絕代雙Q Yue and Wei 追蹤數 127,271 互動率 2.75% 觀看率 131%" at bounding box center [563, 81] width 678 height 42
click at [266, 81] on img at bounding box center [261, 81] width 32 height 32
click at [351, 354] on div "https://www.instagram.com/fatlin0617/" at bounding box center [312, 350] width 77 height 10
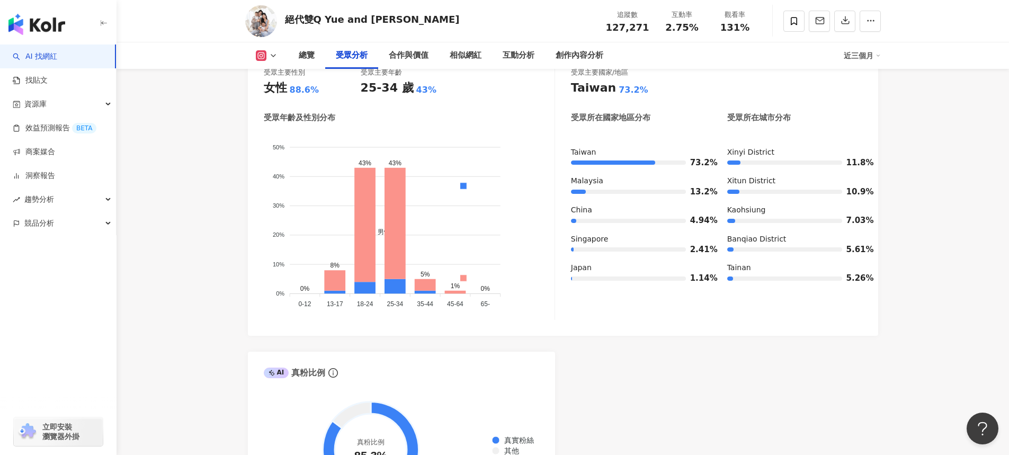
scroll to position [1120, 0]
